Goal: Task Accomplishment & Management: Manage account settings

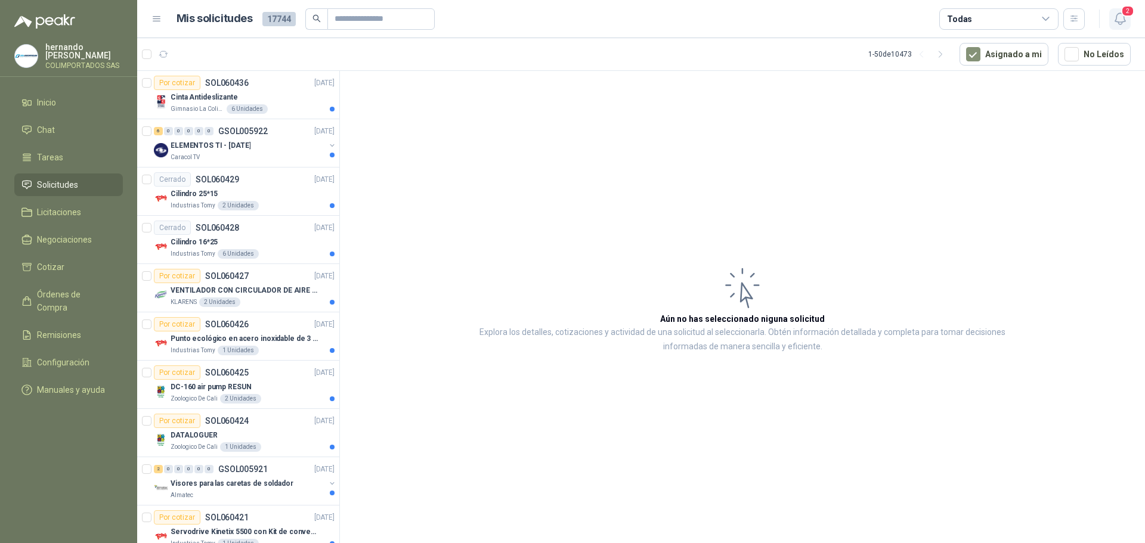
click at [1119, 18] on icon "button" at bounding box center [1120, 18] width 15 height 15
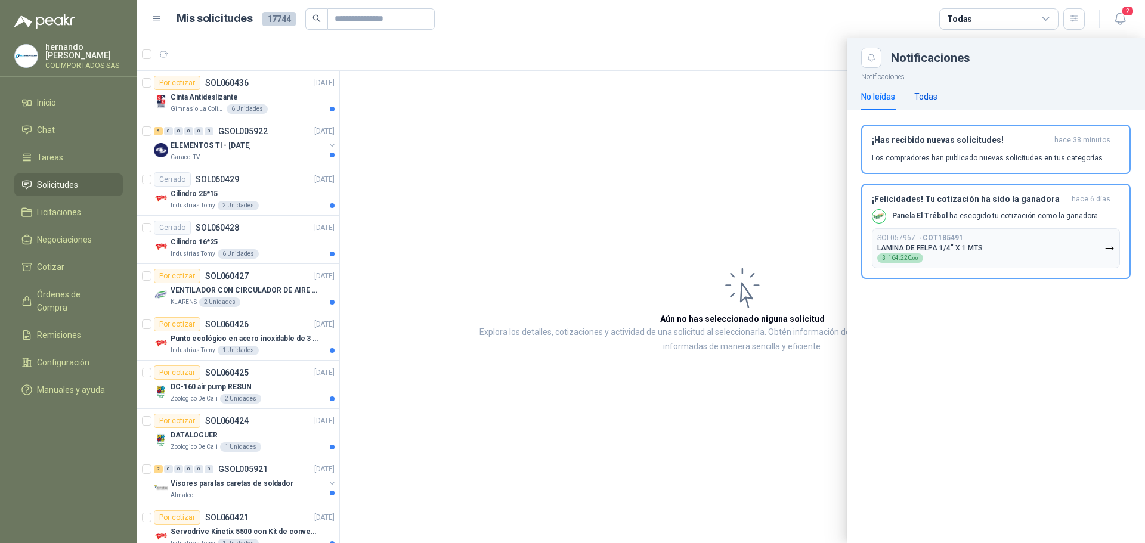
click at [931, 95] on div "Todas" at bounding box center [925, 96] width 23 height 13
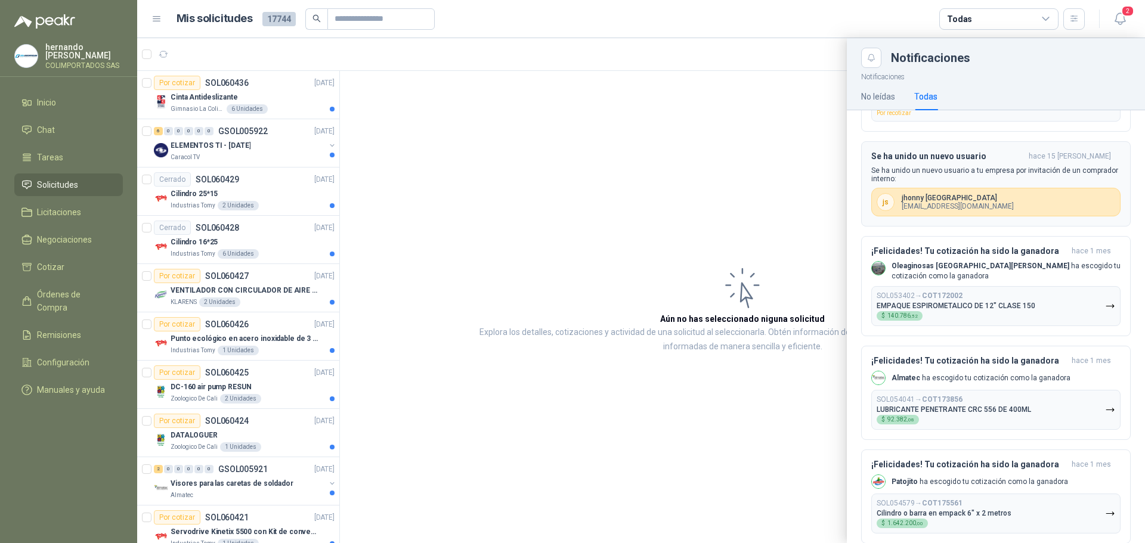
scroll to position [298, 0]
